Goal: Complete application form

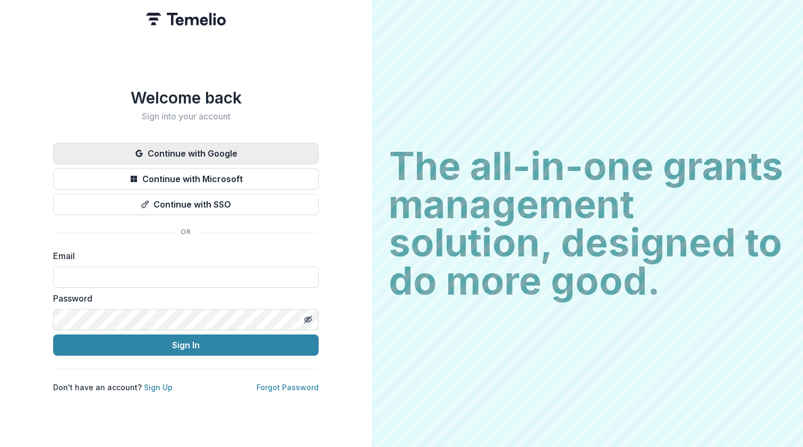
click at [224, 147] on button "Continue with Google" at bounding box center [186, 153] width 266 height 21
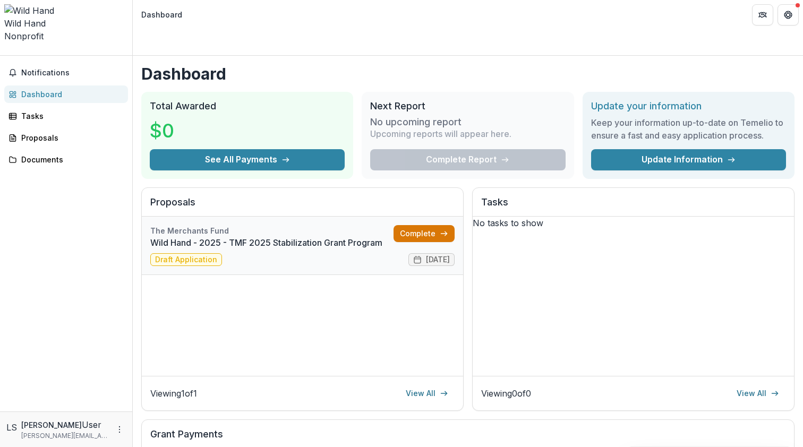
click at [437, 225] on link "Complete" at bounding box center [424, 233] width 61 height 17
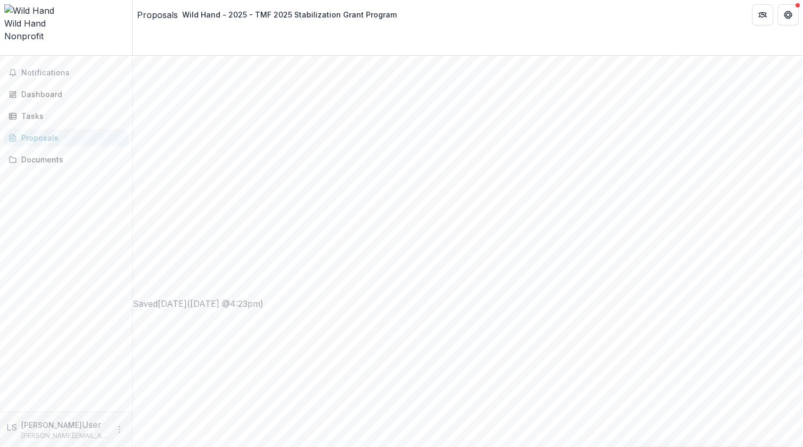
scroll to position [467, 0]
drag, startPoint x: 447, startPoint y: 174, endPoint x: 328, endPoint y: 173, distance: 119.0
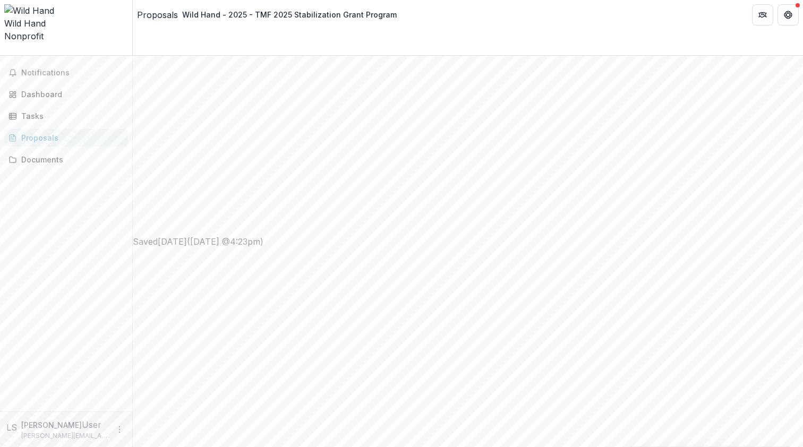
drag, startPoint x: 292, startPoint y: 175, endPoint x: 339, endPoint y: 180, distance: 47.0
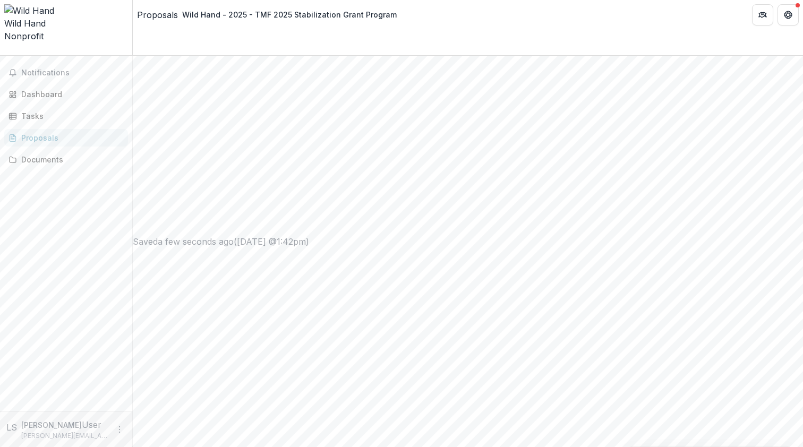
drag, startPoint x: 435, startPoint y: 174, endPoint x: 411, endPoint y: 172, distance: 24.0
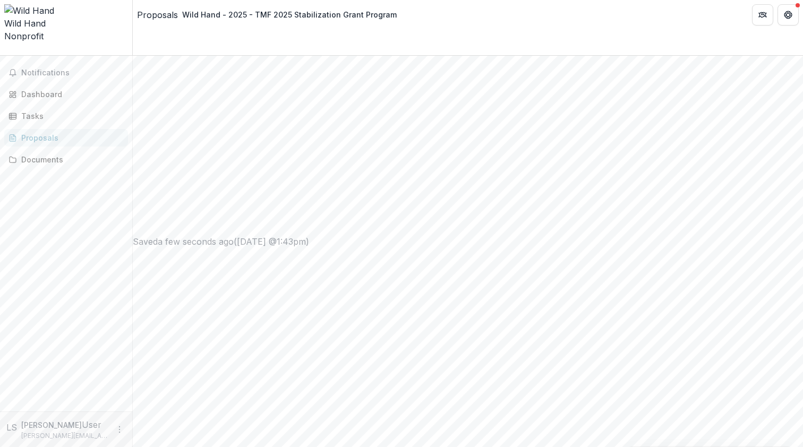
drag, startPoint x: 403, startPoint y: 175, endPoint x: 320, endPoint y: 175, distance: 82.4
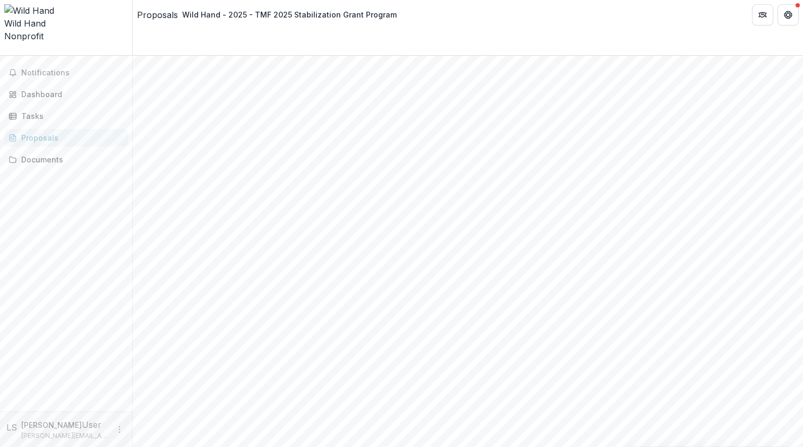
scroll to position [47, 0]
